Goal: Information Seeking & Learning: Learn about a topic

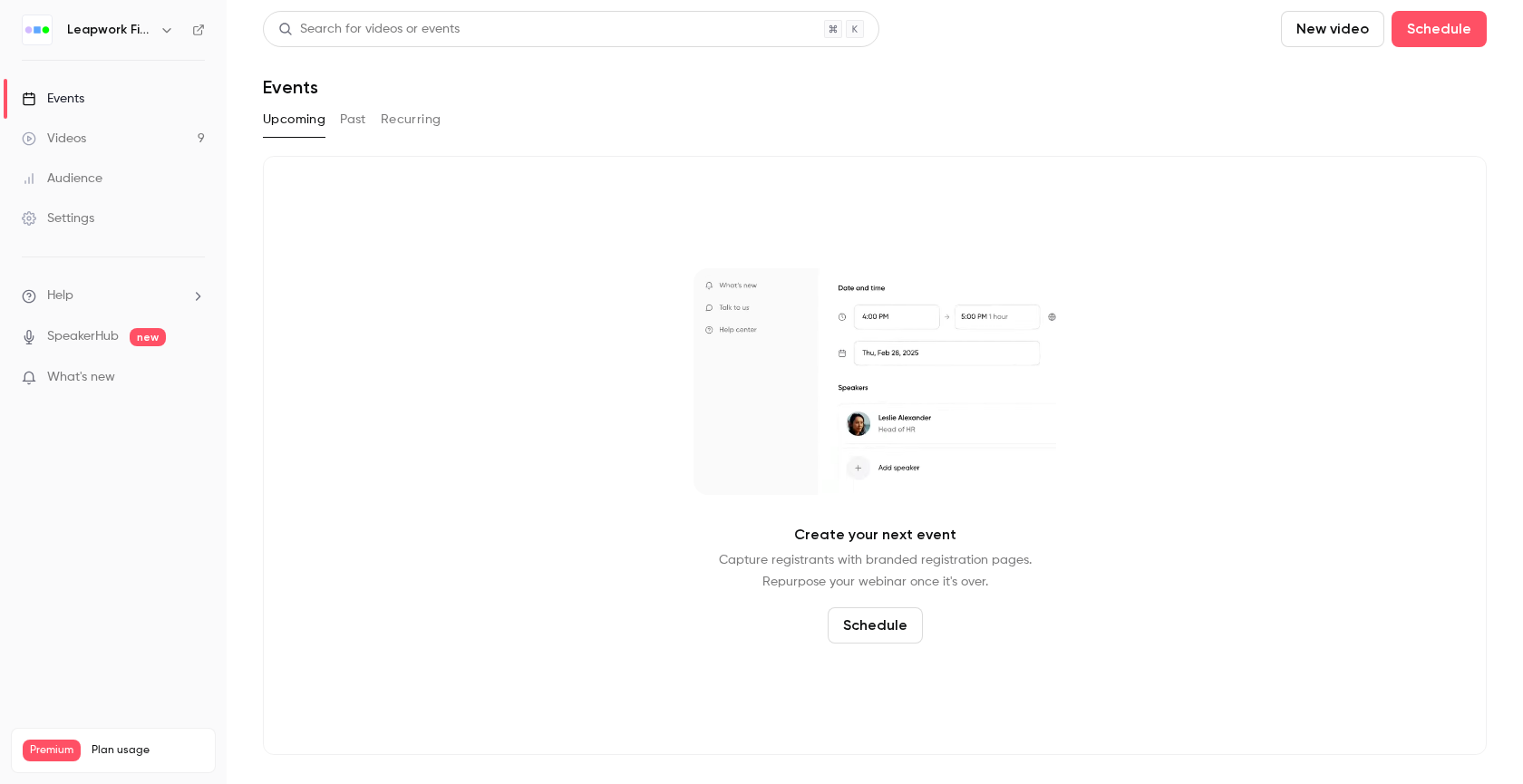
click at [352, 116] on button "Past" at bounding box center [353, 119] width 27 height 29
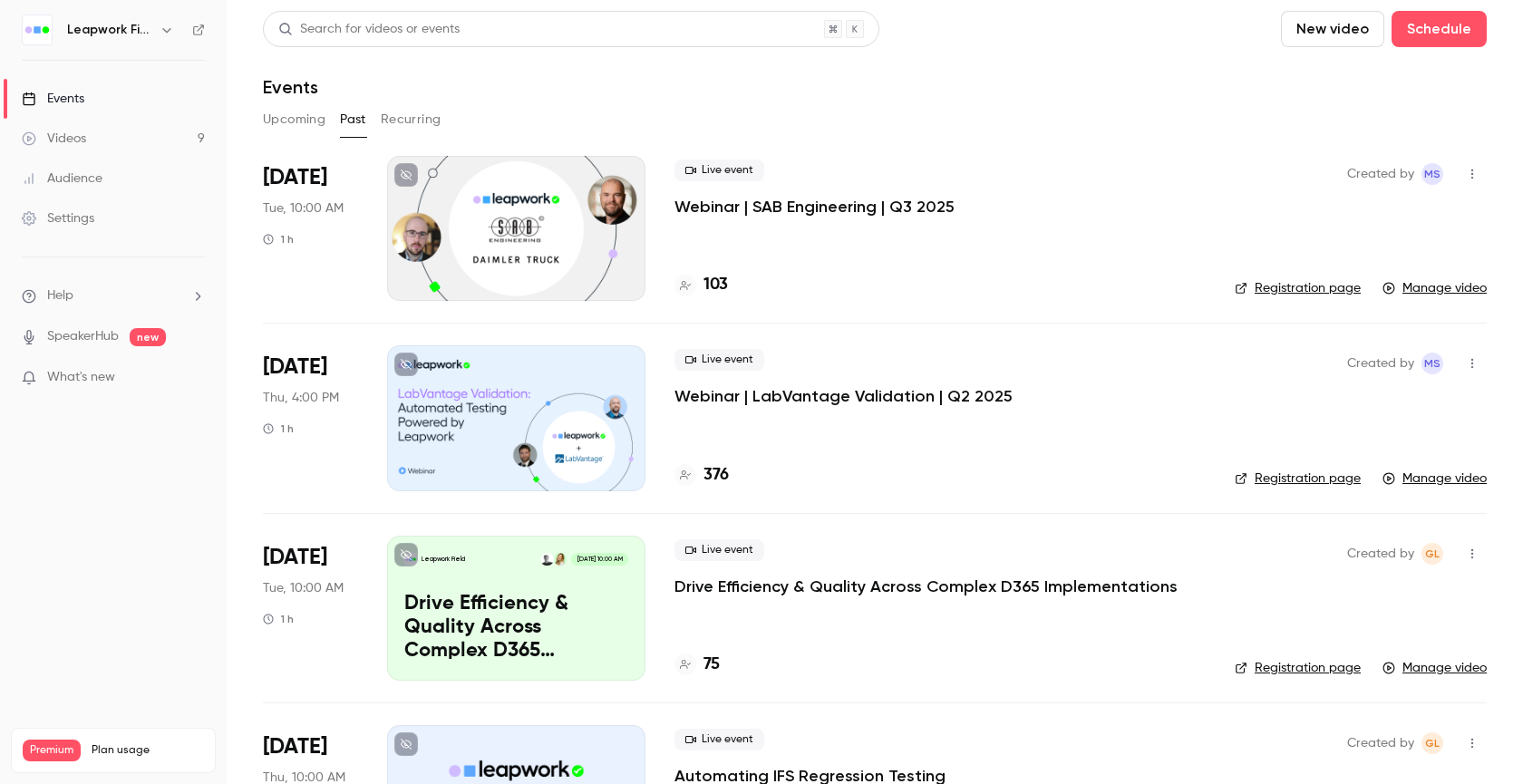
click at [149, 29] on h6 "Leapwork Field" at bounding box center [110, 30] width 86 height 18
click at [289, 116] on button "Upcoming" at bounding box center [294, 119] width 63 height 29
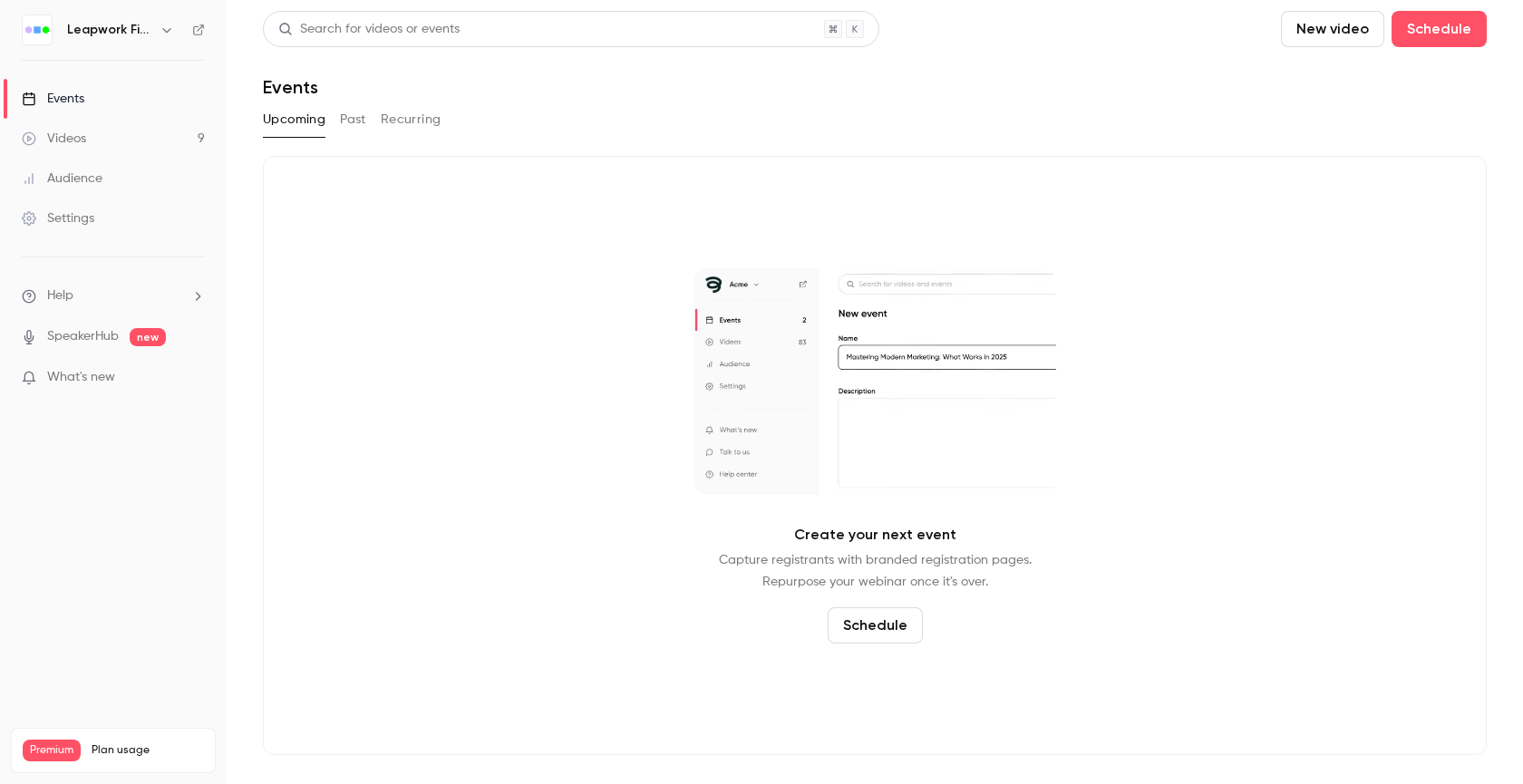
click at [170, 30] on icon "button" at bounding box center [167, 30] width 15 height 15
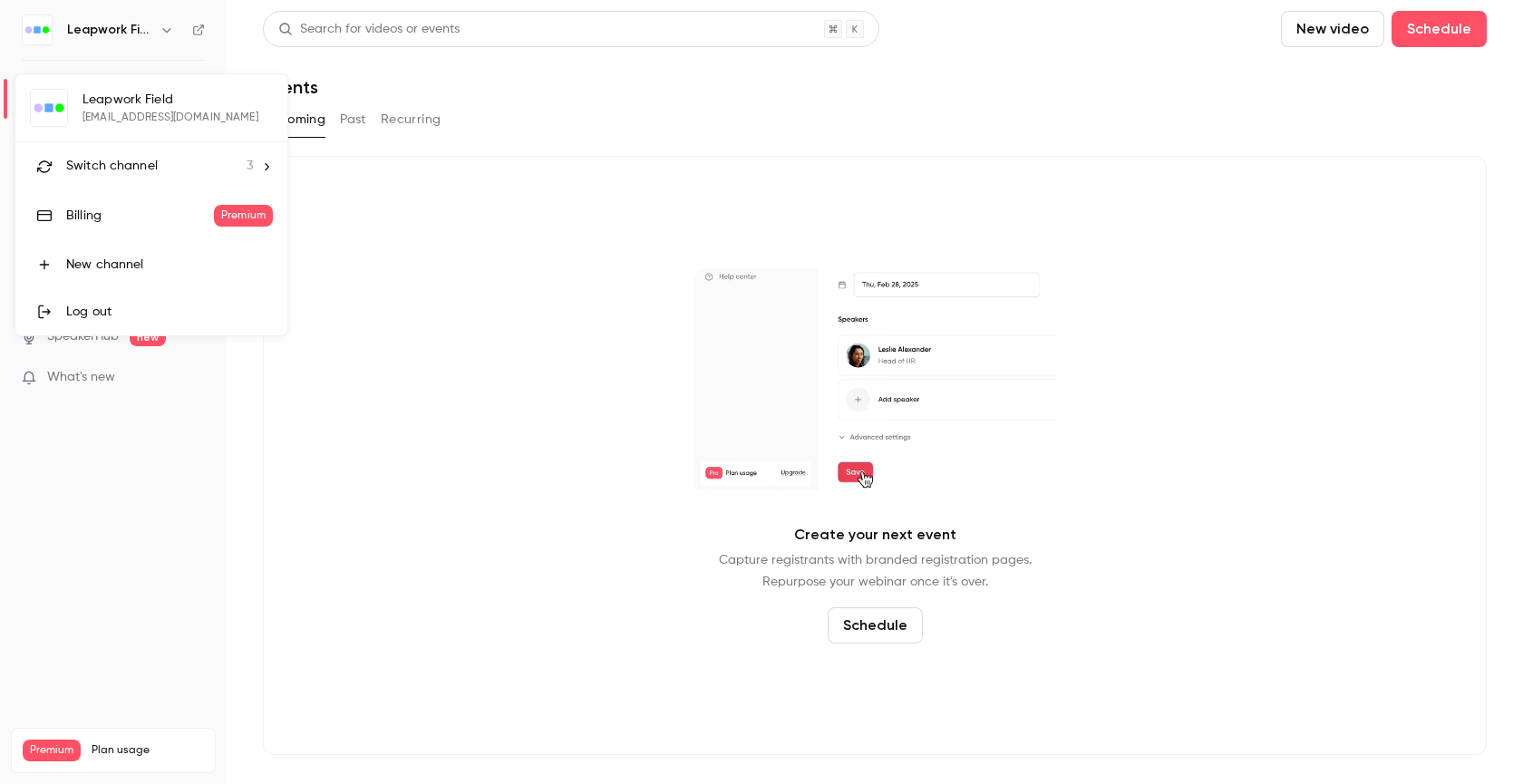
click at [122, 145] on li "Switch channel 3" at bounding box center [151, 166] width 272 height 48
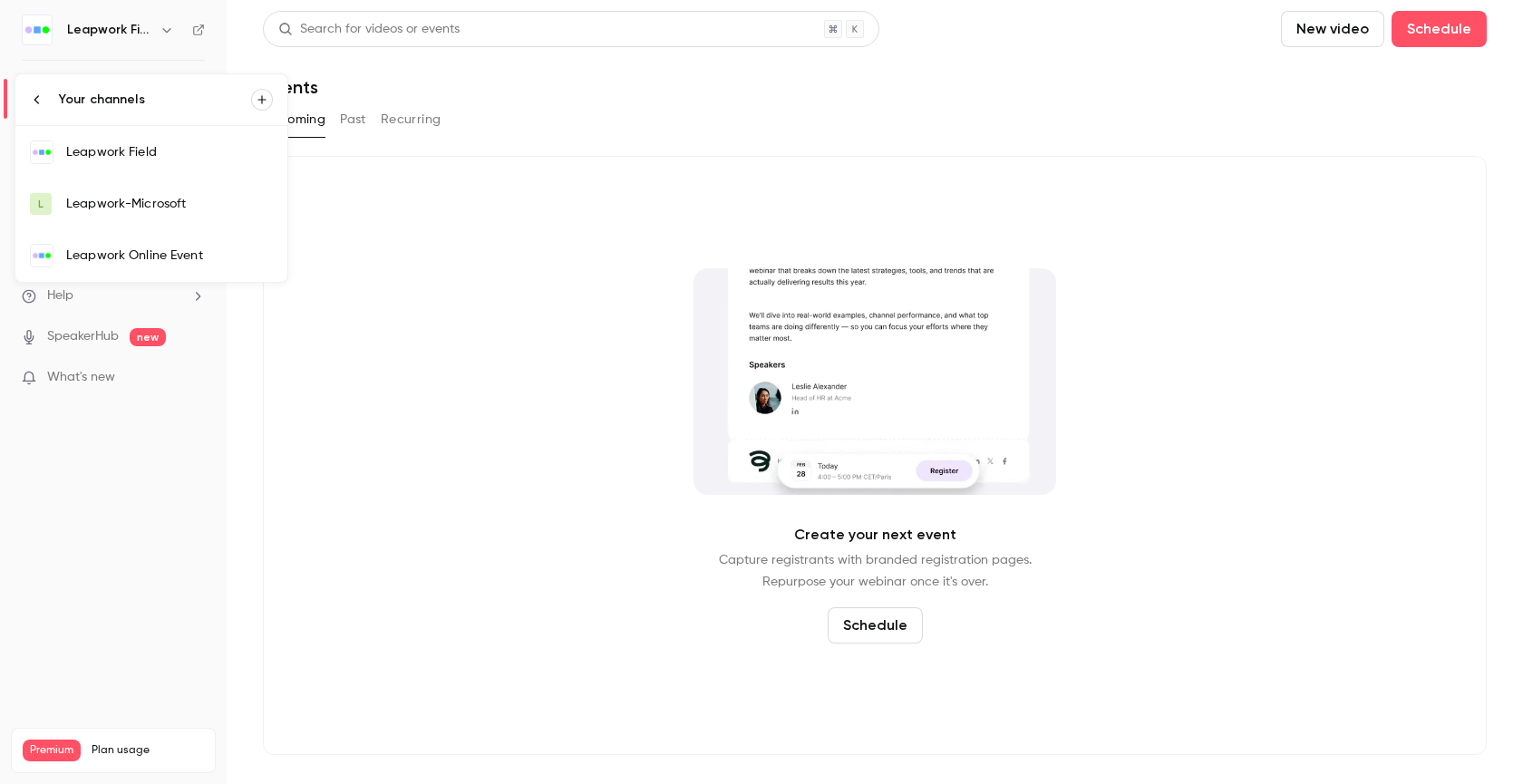
click at [149, 256] on div "Leapwork Online Event" at bounding box center [170, 256] width 206 height 18
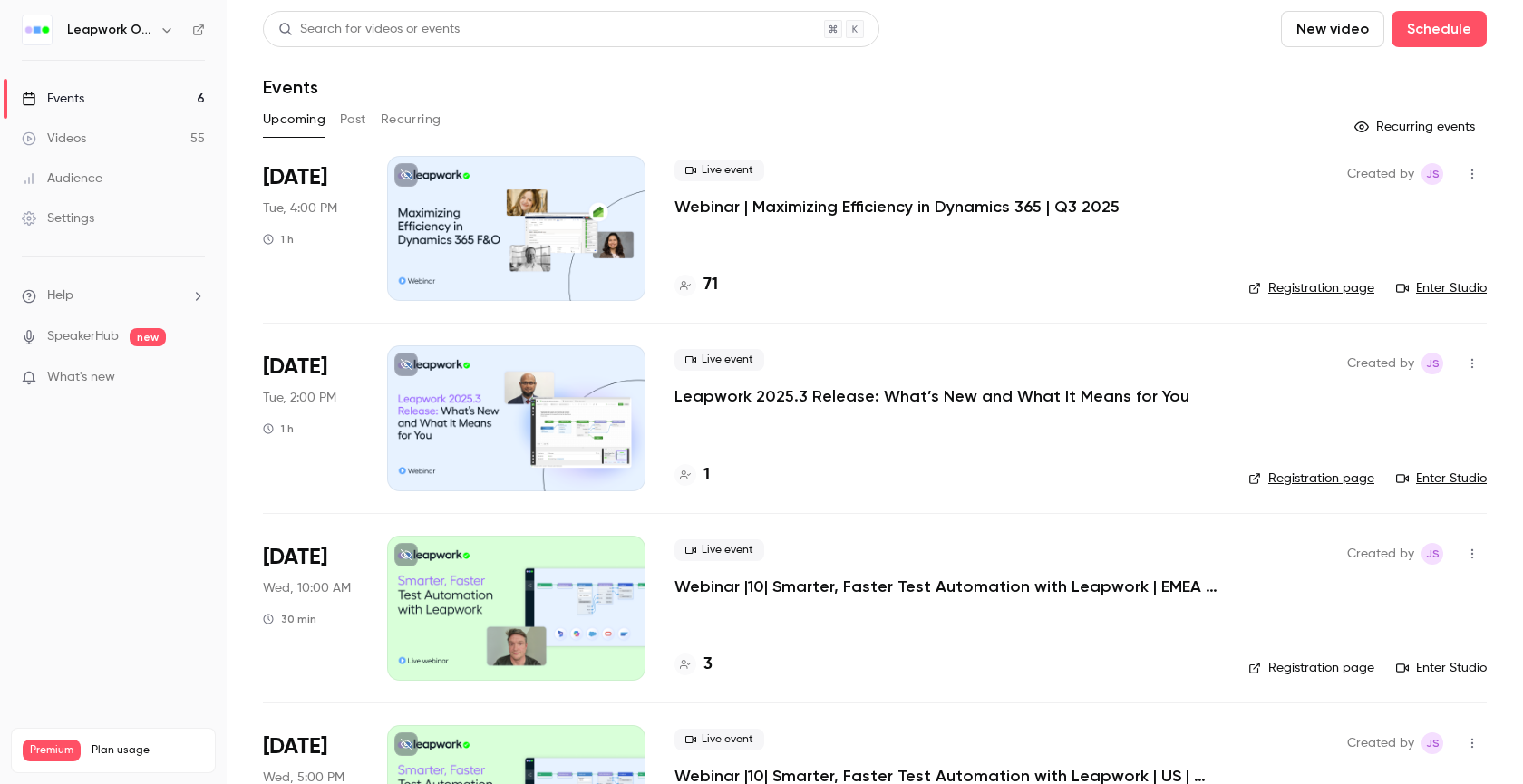
click at [352, 128] on button "Past" at bounding box center [353, 119] width 27 height 29
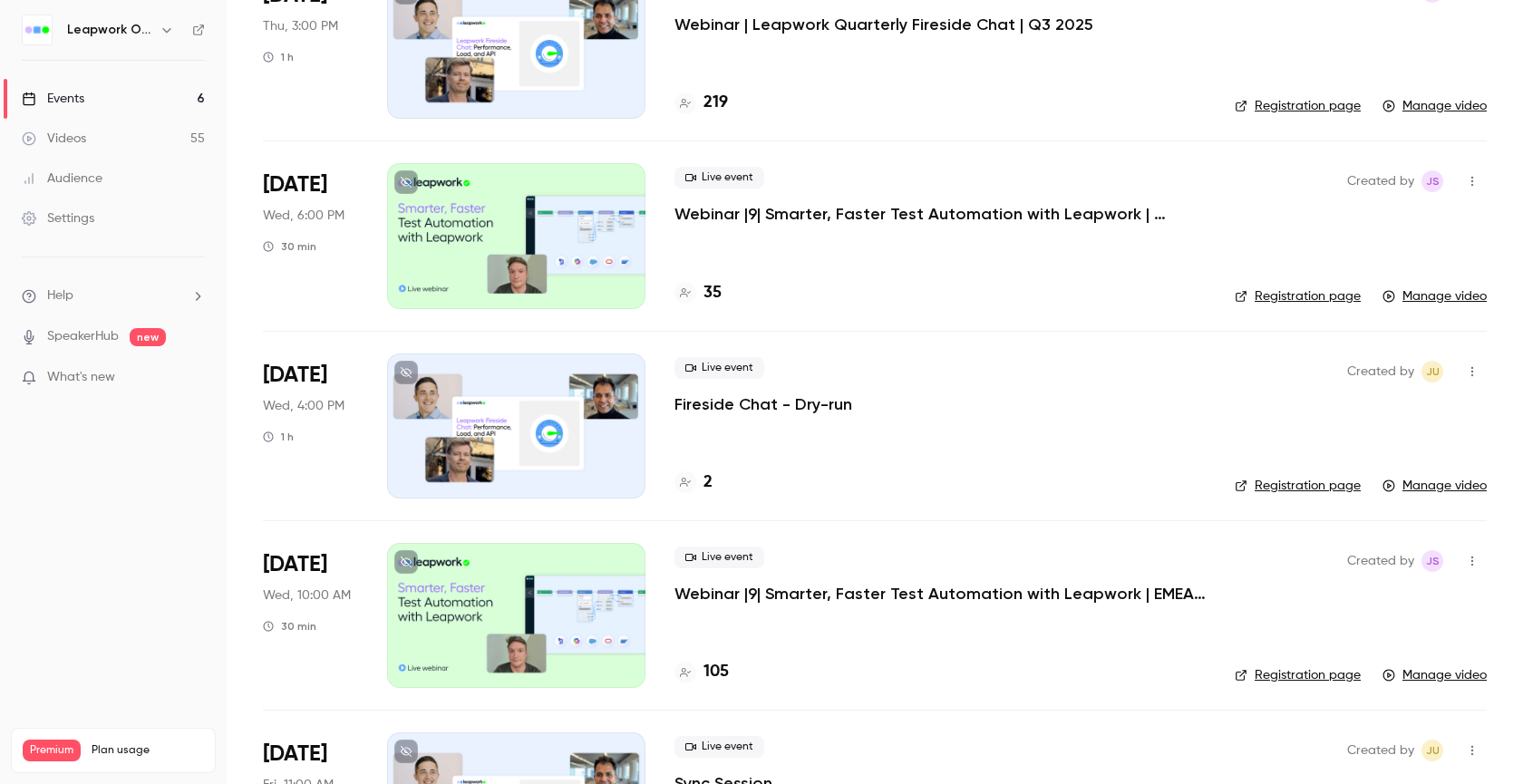
scroll to position [228, 0]
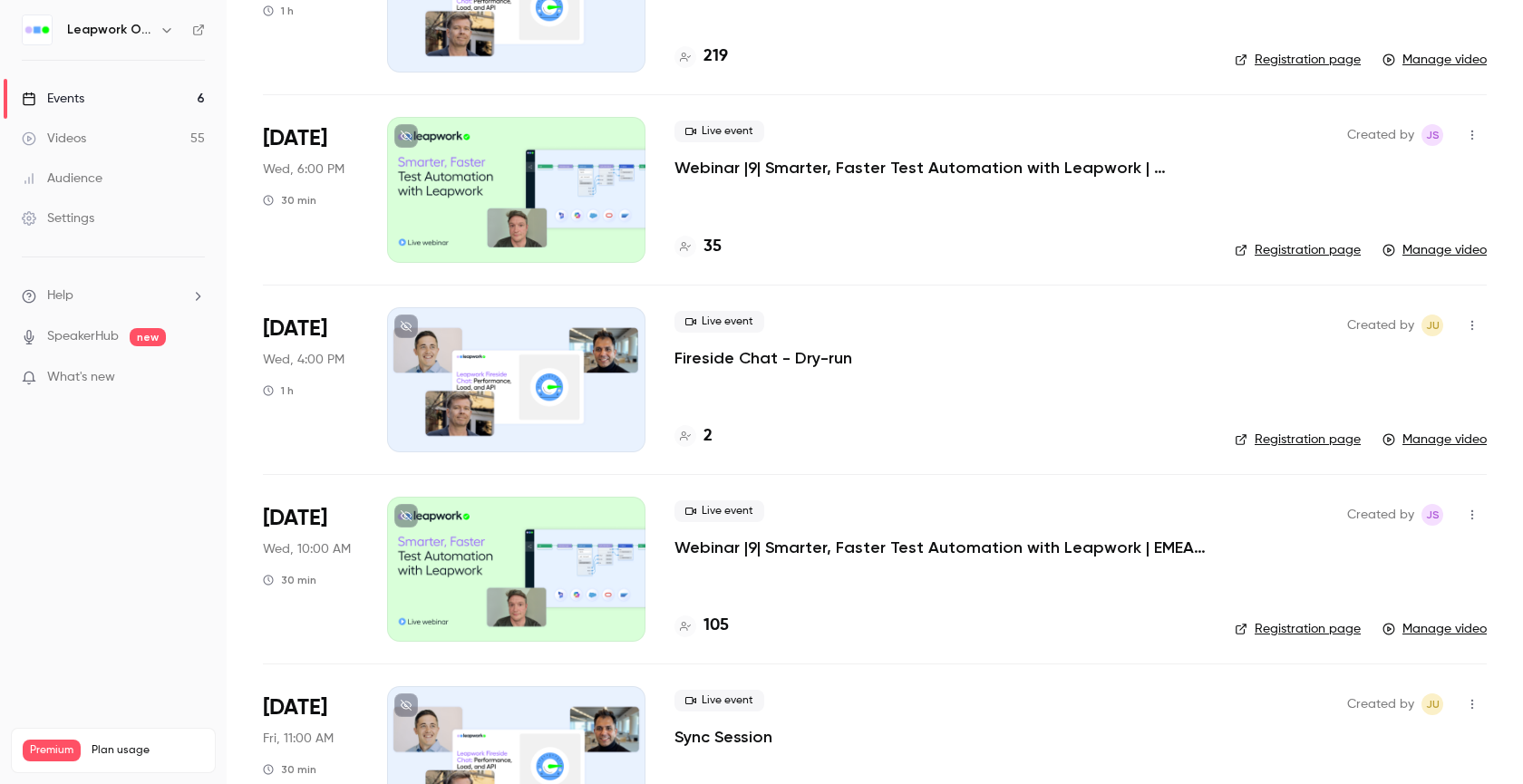
click at [1465, 322] on icon "button" at bounding box center [1472, 325] width 15 height 13
click at [1063, 303] on div at bounding box center [761, 392] width 1523 height 784
click at [875, 548] on p "Webinar |9| Smarter, Faster Test Automation with Leapwork | EMEA | Q3 2025" at bounding box center [940, 548] width 532 height 22
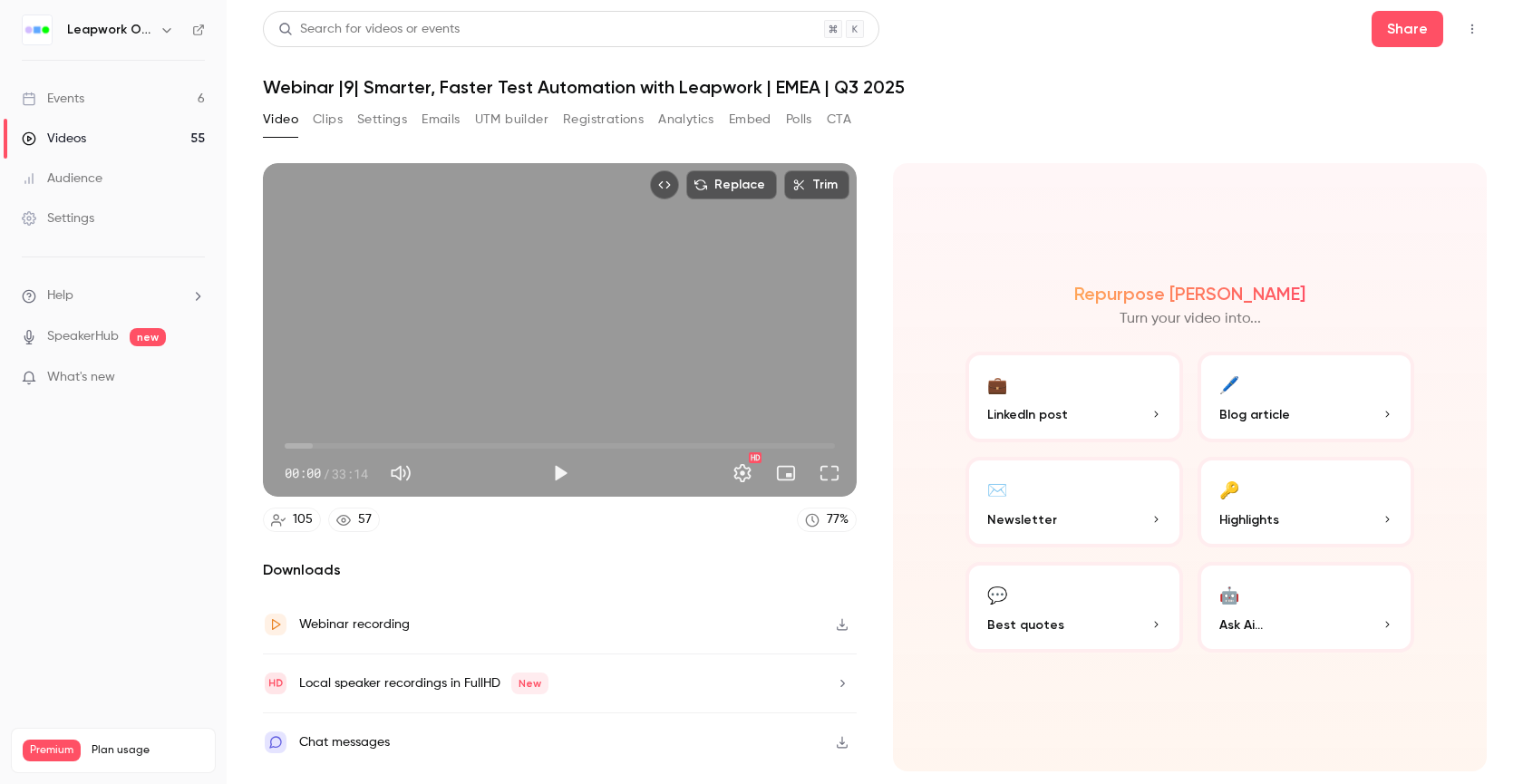
click at [615, 117] on button "Registrations" at bounding box center [603, 119] width 81 height 29
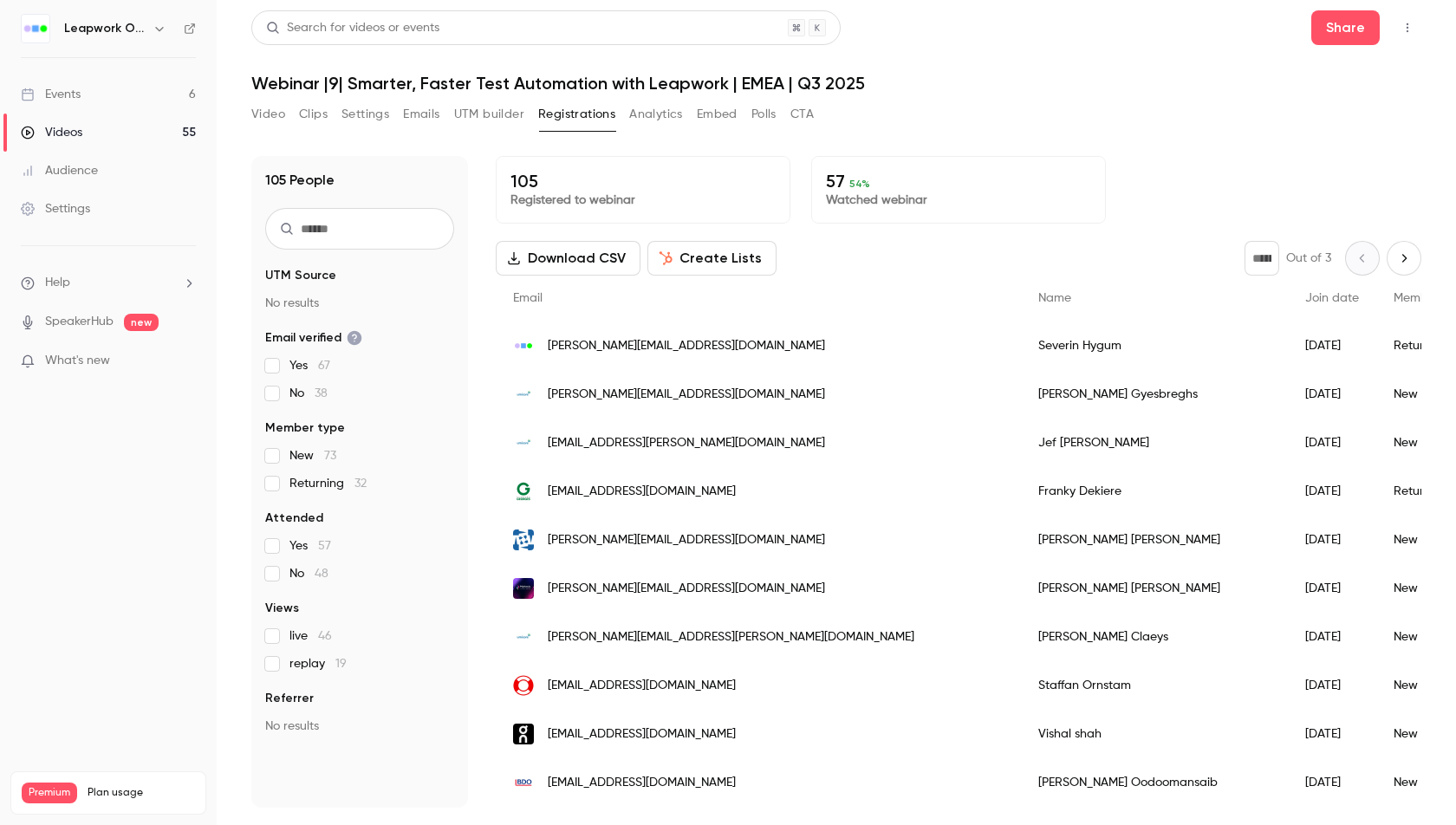
click at [653, 120] on button "Analytics" at bounding box center [655, 114] width 54 height 27
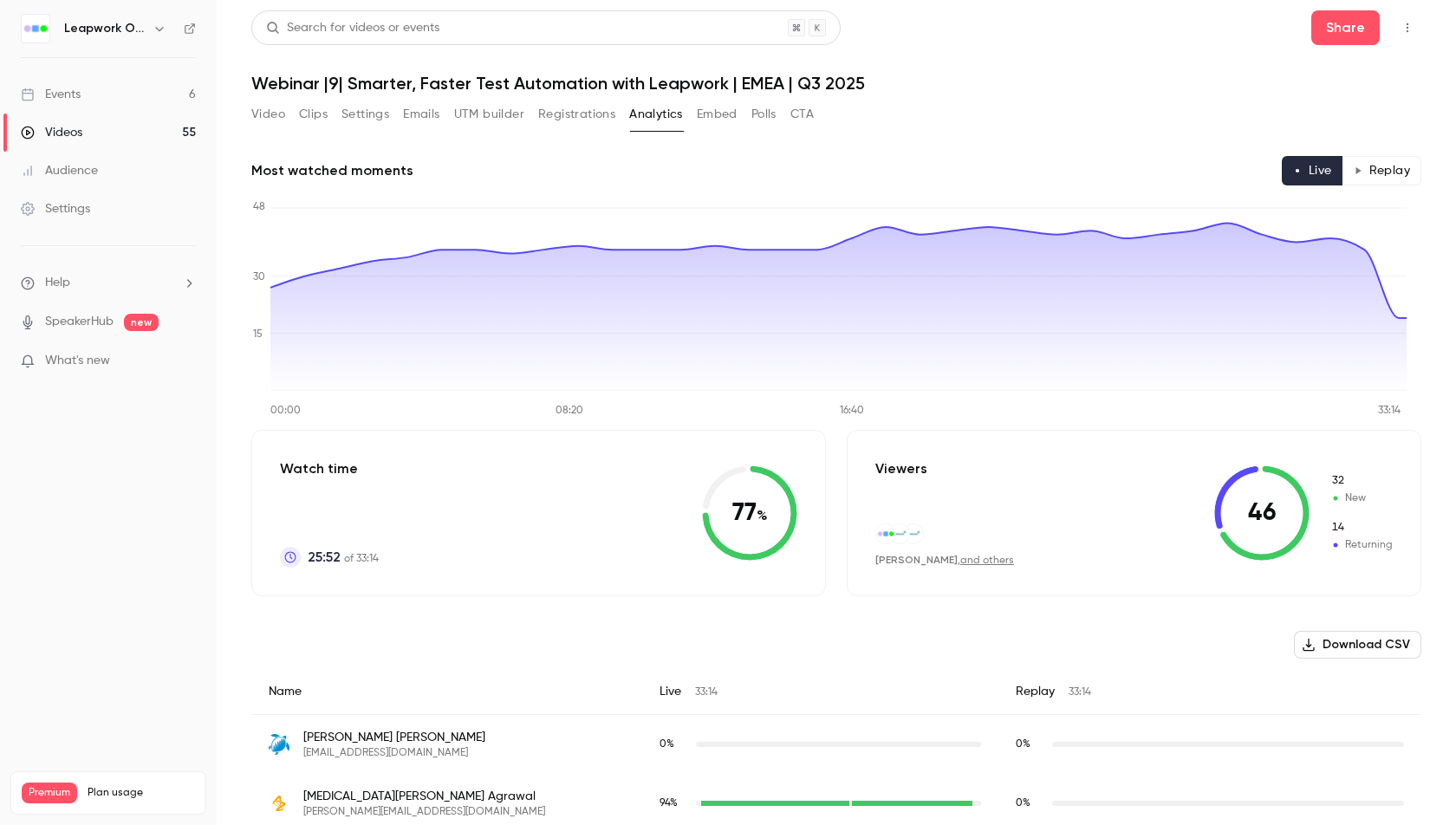
click at [761, 119] on button "Polls" at bounding box center [764, 114] width 26 height 27
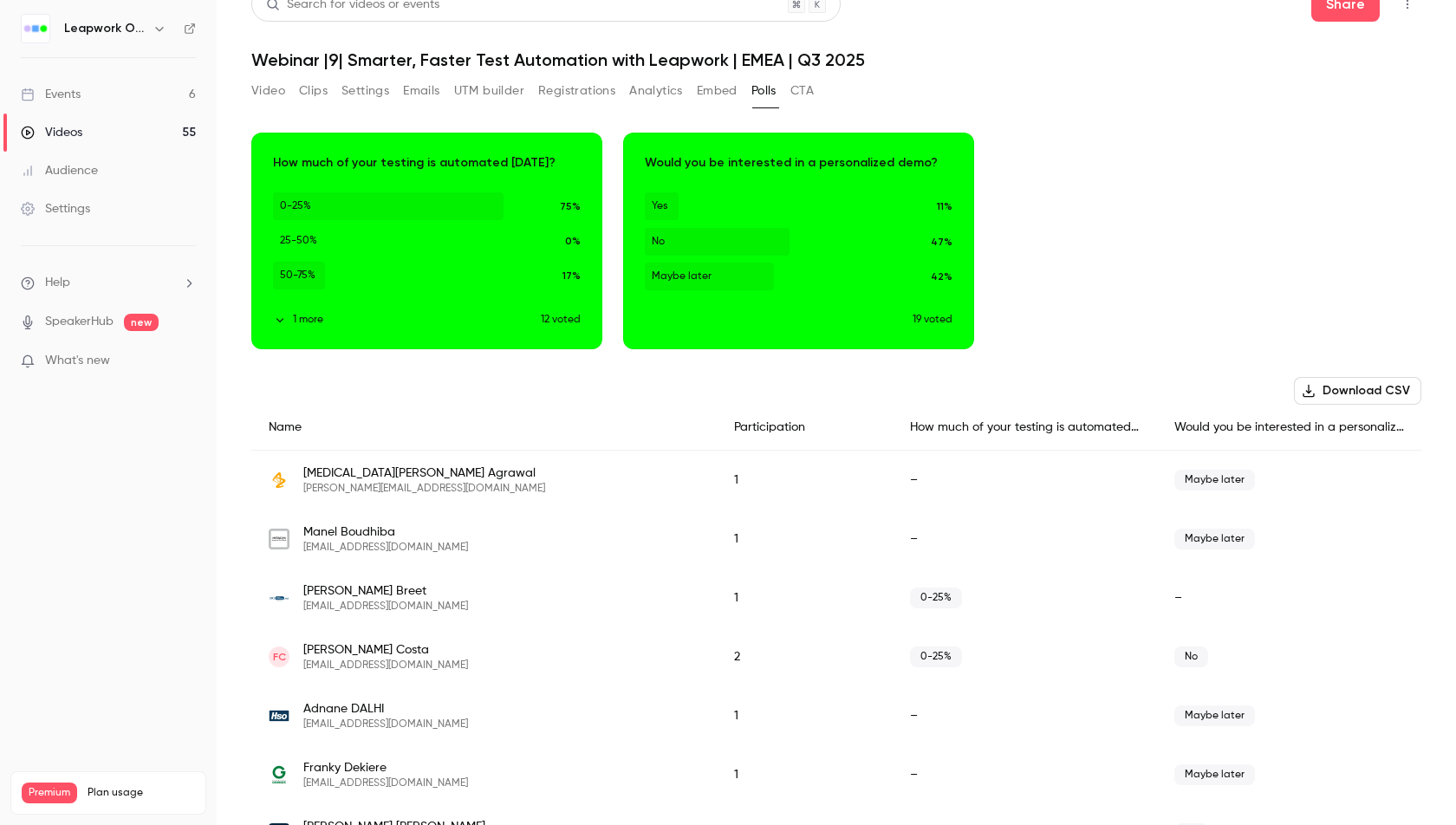
scroll to position [28, 0]
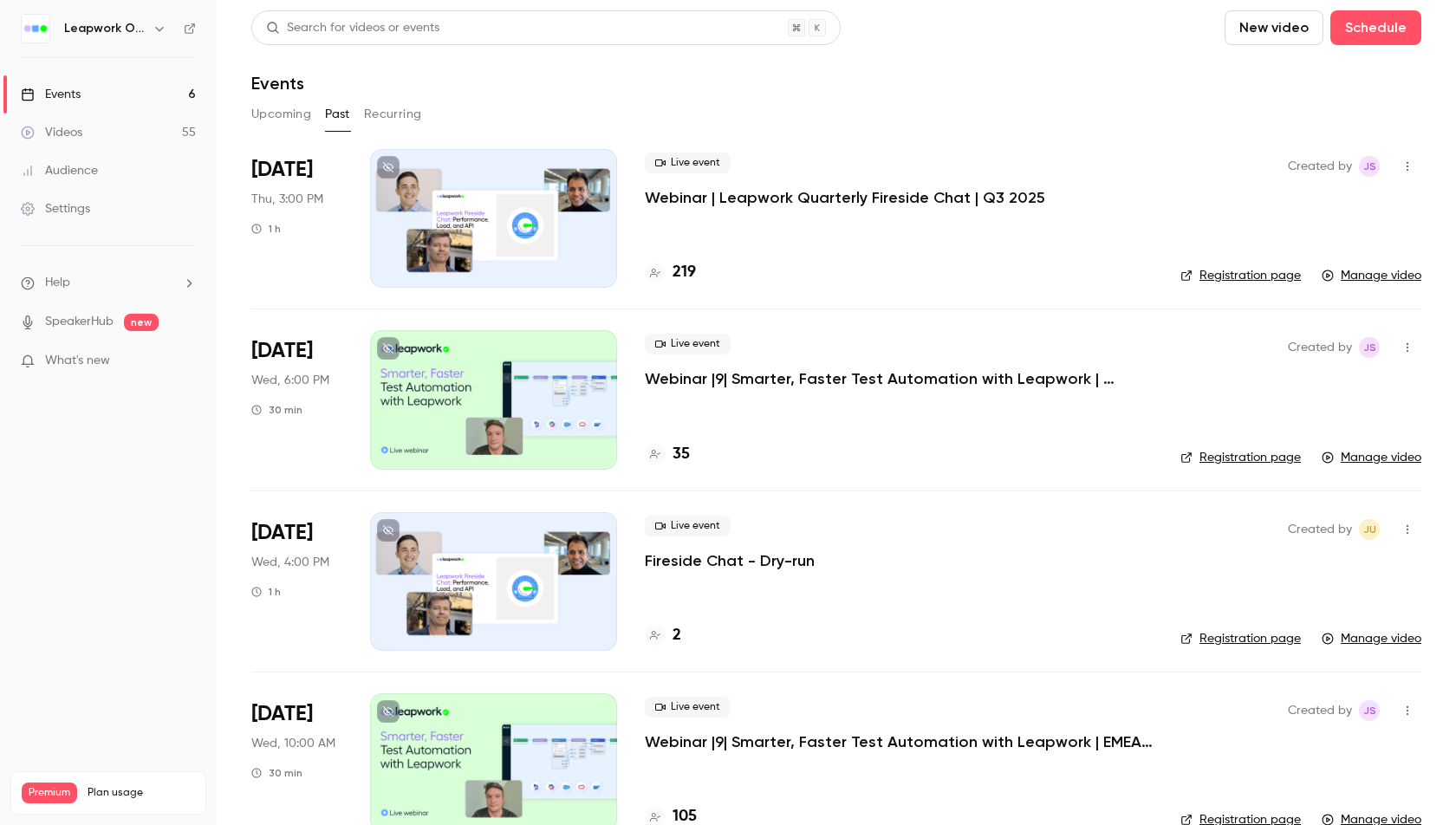
click at [849, 382] on p "Webinar |9| Smarter, Faster Test Automation with Leapwork | [GEOGRAPHIC_DATA] |…" at bounding box center [898, 379] width 508 height 21
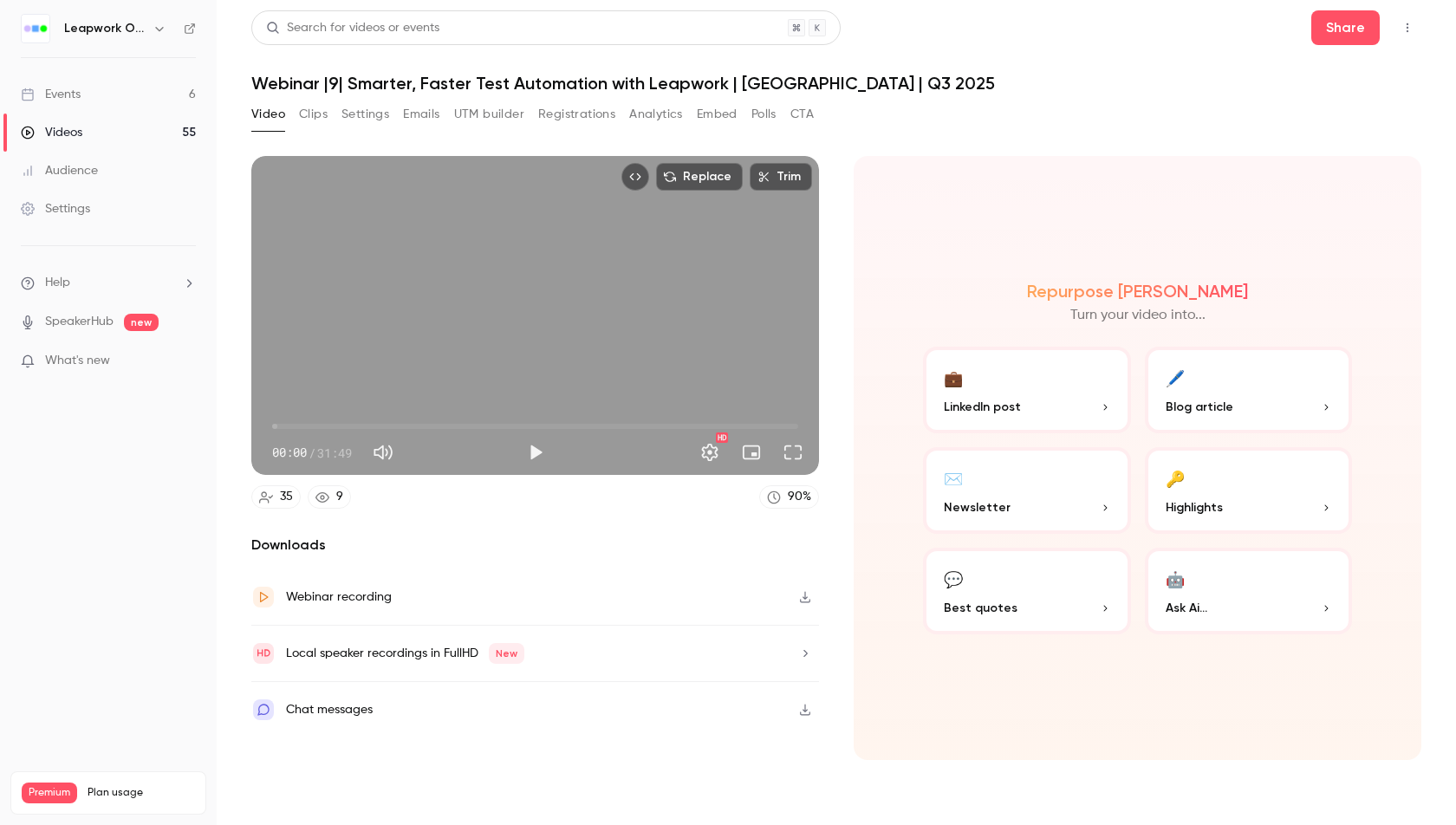
click at [661, 120] on button "Analytics" at bounding box center [655, 114] width 54 height 27
